Goal: Information Seeking & Learning: Find specific page/section

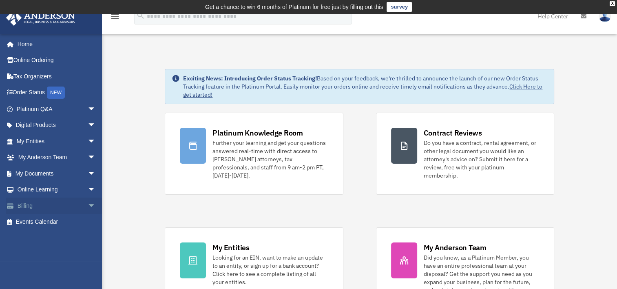
click at [28, 207] on link "Billing arrow_drop_down" at bounding box center [57, 205] width 102 height 16
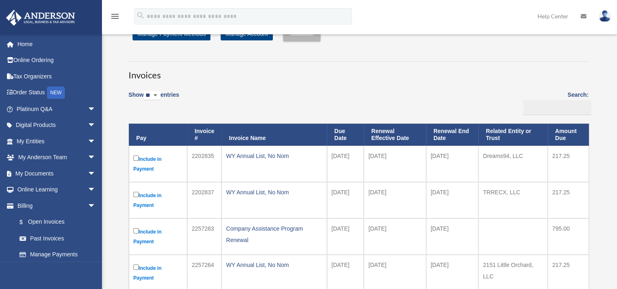
scroll to position [37, 0]
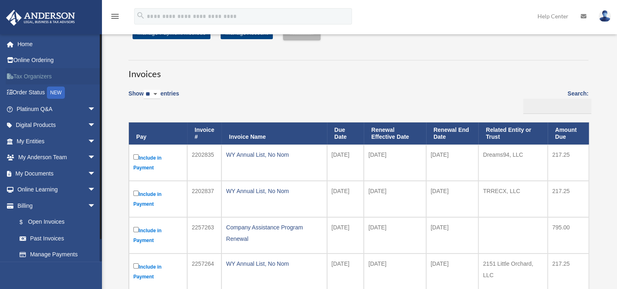
click at [43, 79] on link "Tax Organizers" at bounding box center [57, 76] width 102 height 16
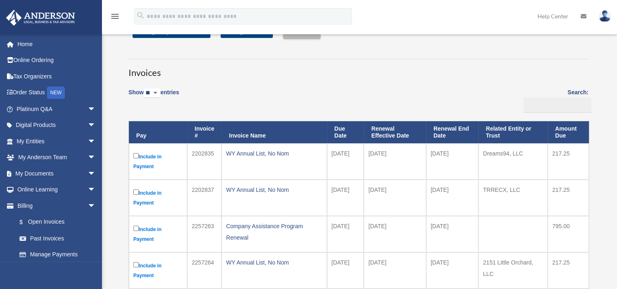
scroll to position [37, 0]
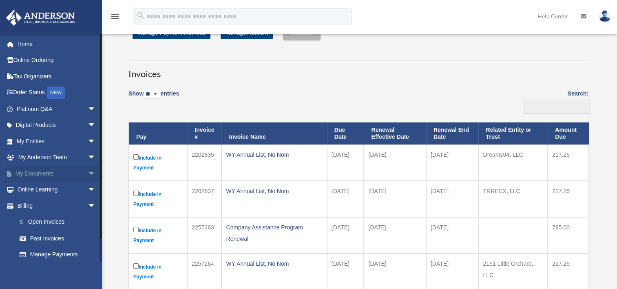
click at [44, 170] on link "My Documents arrow_drop_down" at bounding box center [57, 173] width 102 height 16
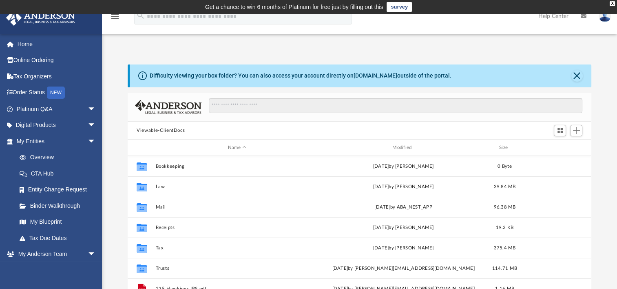
scroll to position [179, 457]
click at [52, 192] on link "Entity Change Request" at bounding box center [59, 189] width 97 height 16
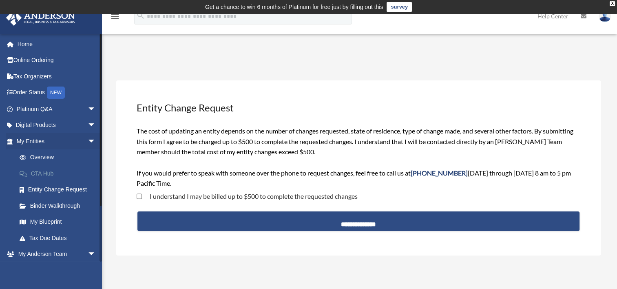
click at [26, 174] on span at bounding box center [27, 174] width 7 height 6
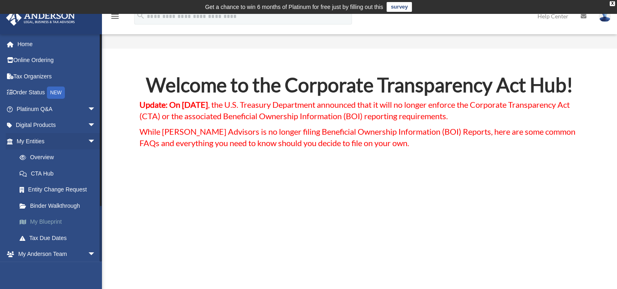
click at [46, 223] on link "My Blueprint" at bounding box center [59, 222] width 97 height 16
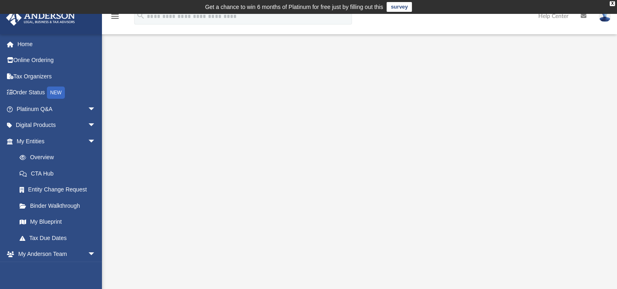
click at [349, 46] on div "App [EMAIL_ADDRESS][DOMAIN_NAME] Sign Out [EMAIL_ADDRESS][DOMAIN_NAME] Home Onl…" at bounding box center [308, 215] width 617 height 352
click at [67, 223] on link "My Blueprint" at bounding box center [59, 222] width 97 height 16
click at [115, 17] on icon "menu" at bounding box center [115, 16] width 10 height 10
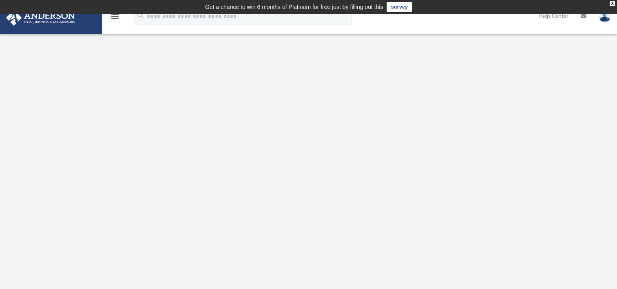
click at [115, 15] on icon "menu" at bounding box center [115, 16] width 10 height 10
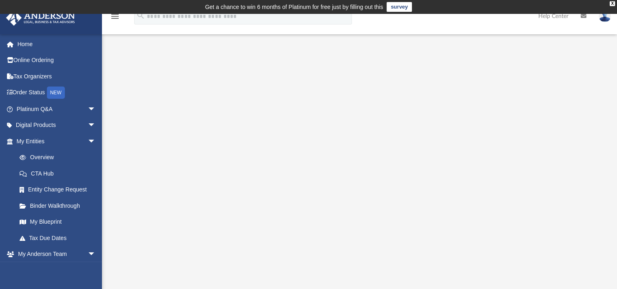
click at [115, 15] on icon "menu" at bounding box center [115, 16] width 10 height 10
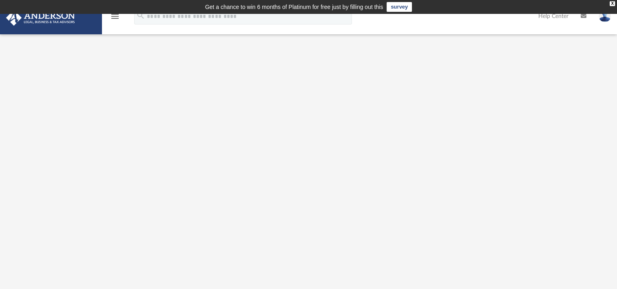
click at [115, 12] on td "Get a chance to win 6 months of Platinum for free just by filling out this surv…" at bounding box center [308, 7] width 617 height 14
click at [115, 14] on icon "menu" at bounding box center [115, 16] width 10 height 10
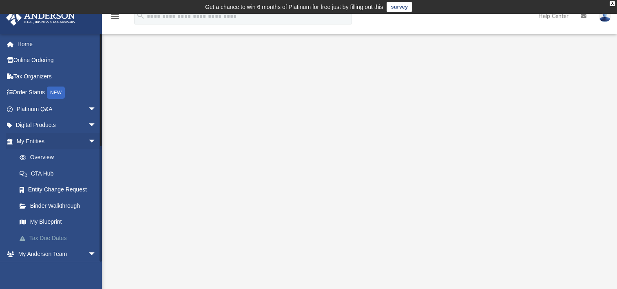
click at [57, 240] on link "Tax Due Dates" at bounding box center [59, 238] width 97 height 16
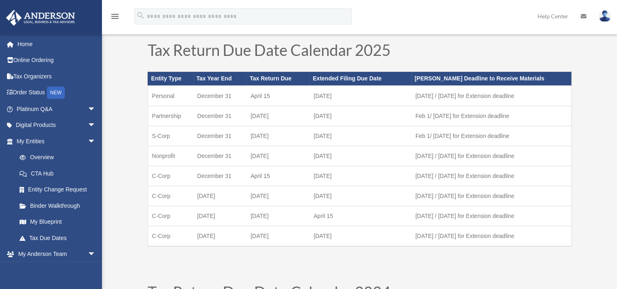
scroll to position [35, 0]
